Goal: Transaction & Acquisition: Purchase product/service

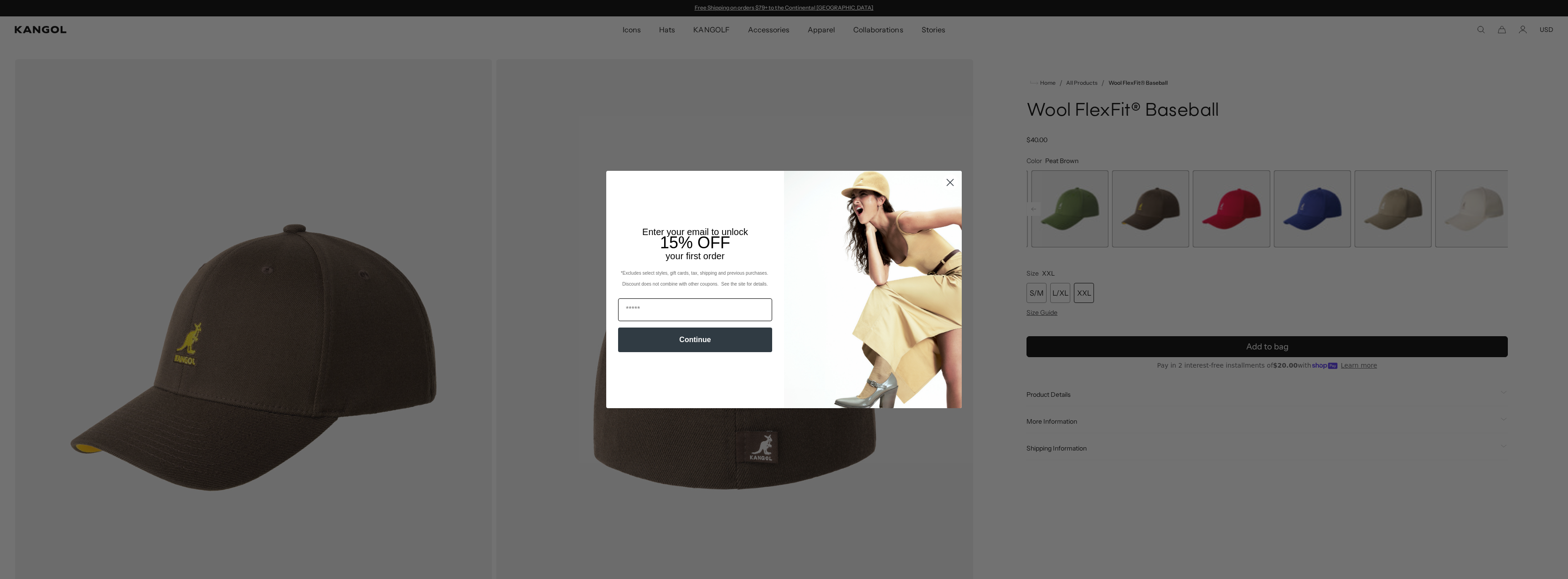
click at [632, 309] on input "Email" at bounding box center [695, 310] width 154 height 22
type input "**********"
drag, startPoint x: 713, startPoint y: 340, endPoint x: 709, endPoint y: 342, distance: 4.5
click at [712, 341] on button "Continue" at bounding box center [695, 340] width 154 height 24
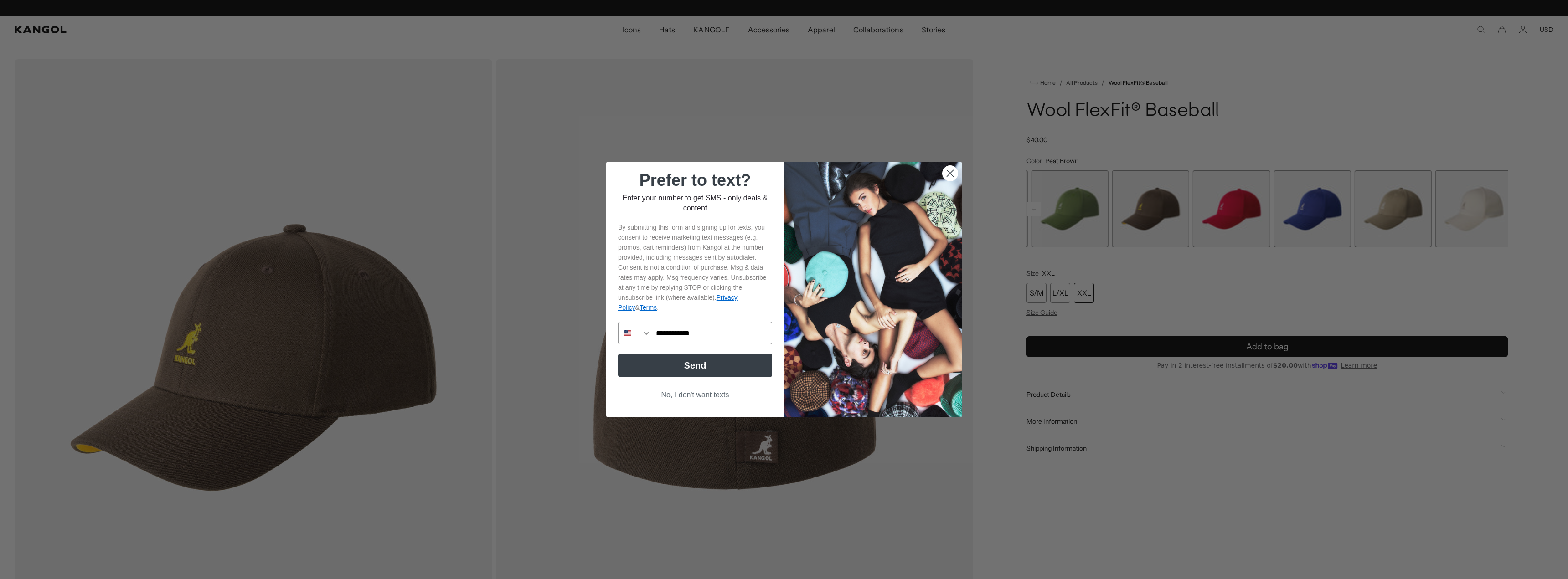
scroll to position [0, 188]
type input "**********"
click at [703, 367] on button "Send" at bounding box center [695, 365] width 154 height 23
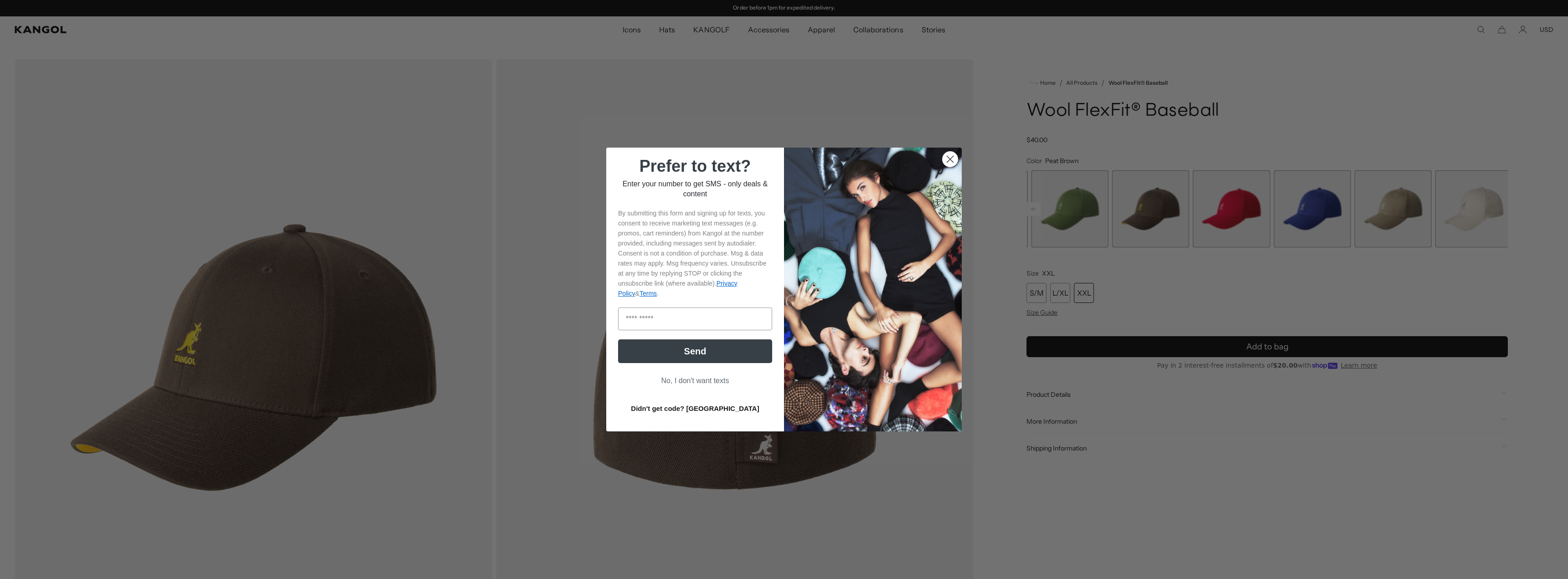
click at [685, 380] on button "No, I don't want texts" at bounding box center [695, 381] width 154 height 18
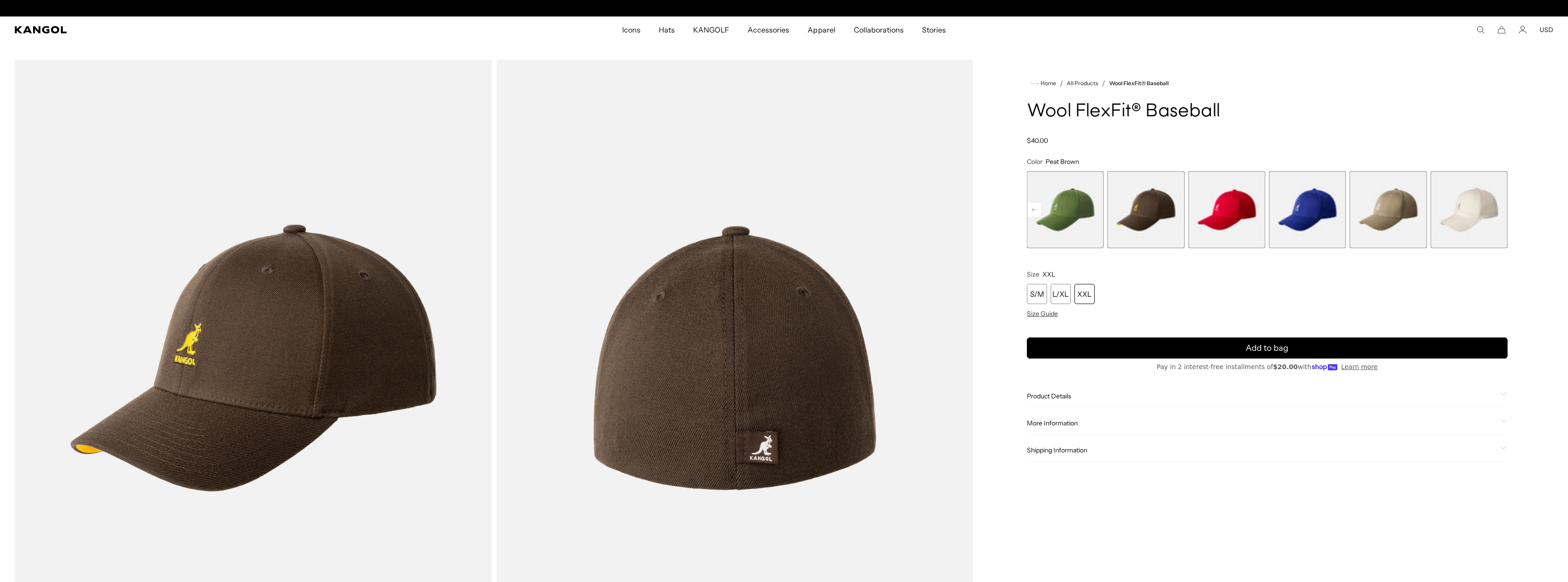
scroll to position [0, 0]
click at [1085, 295] on div "XXL" at bounding box center [1084, 294] width 20 height 20
click at [1057, 397] on span "Product Details" at bounding box center [1262, 396] width 470 height 8
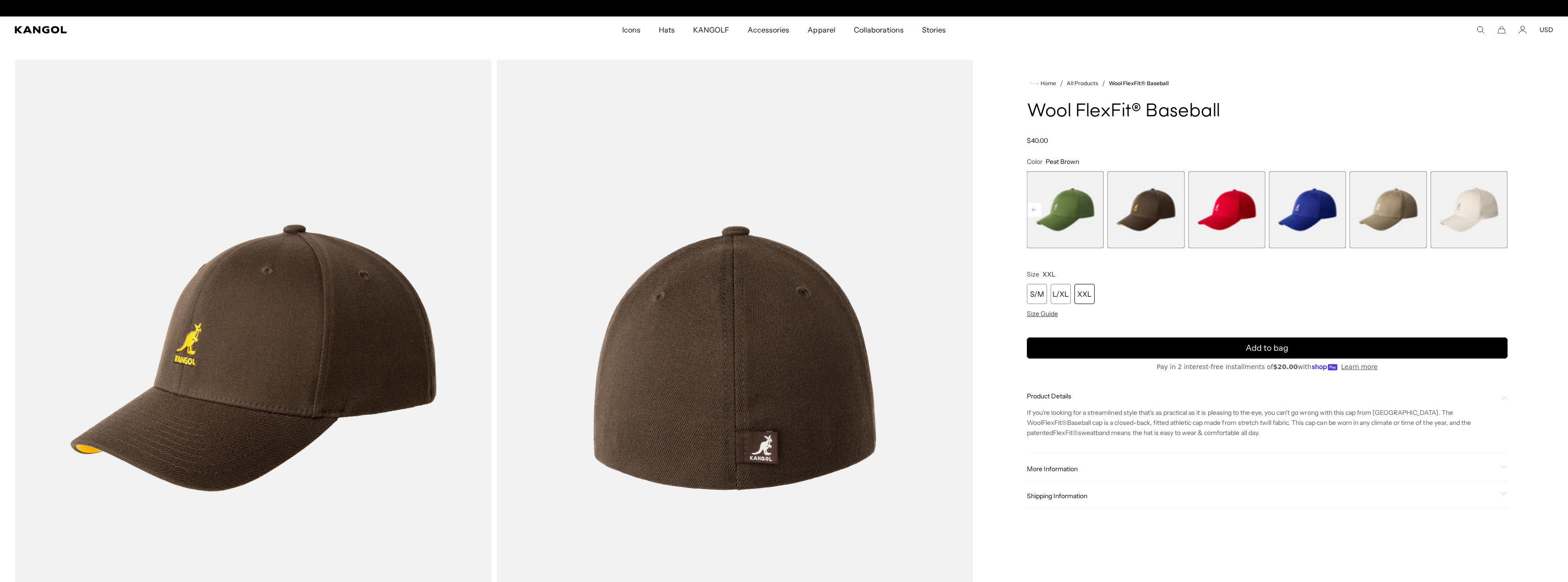
scroll to position [0, 0]
click at [1056, 394] on span "Product Details" at bounding box center [1262, 396] width 470 height 8
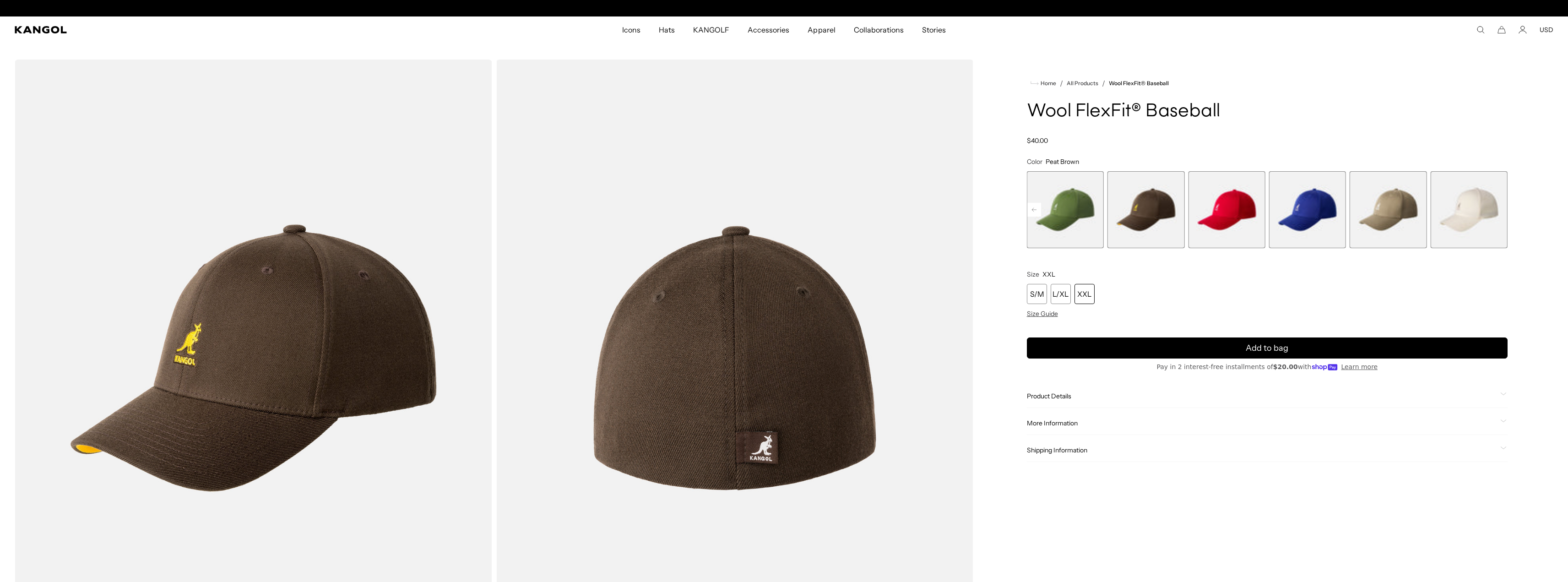
scroll to position [0, 189]
click at [1055, 422] on span "More Information" at bounding box center [1262, 423] width 470 height 8
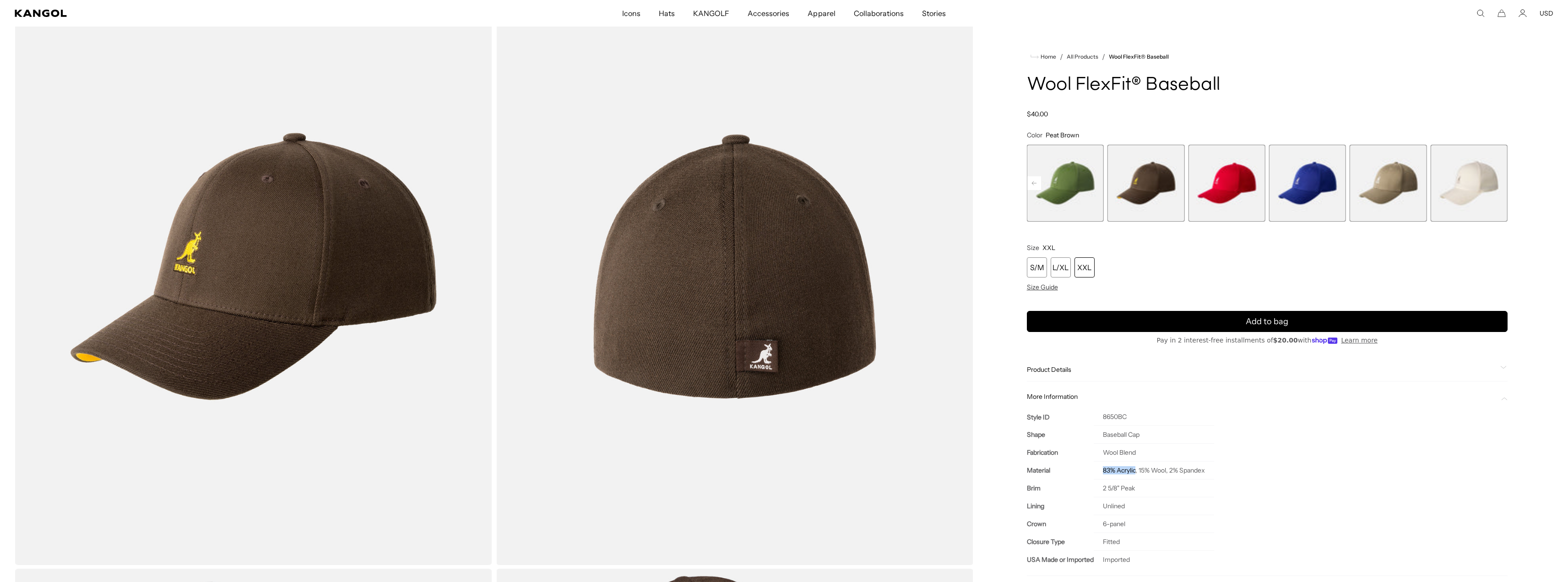
drag, startPoint x: 1136, startPoint y: 473, endPoint x: 1104, endPoint y: 470, distance: 32.1
click at [1104, 470] on td "83% Acrylic, 15% Wool, 2% Spandex" at bounding box center [1154, 470] width 120 height 18
